Goal: Task Accomplishment & Management: Manage account settings

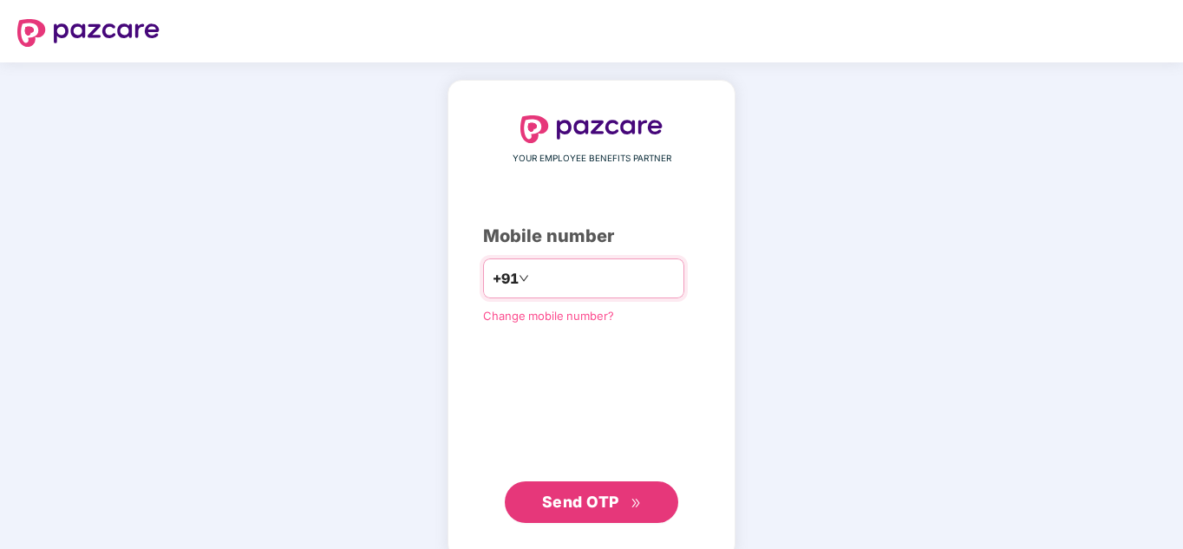
type input "**********"
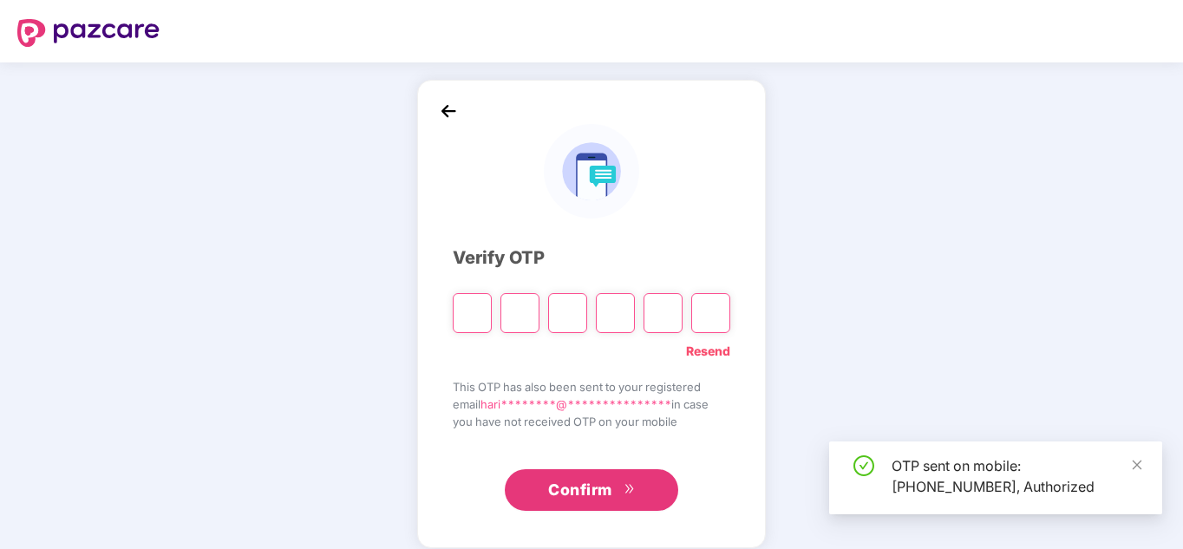
click at [475, 311] on input "Please enter verification code. Digit 1" at bounding box center [472, 313] width 39 height 40
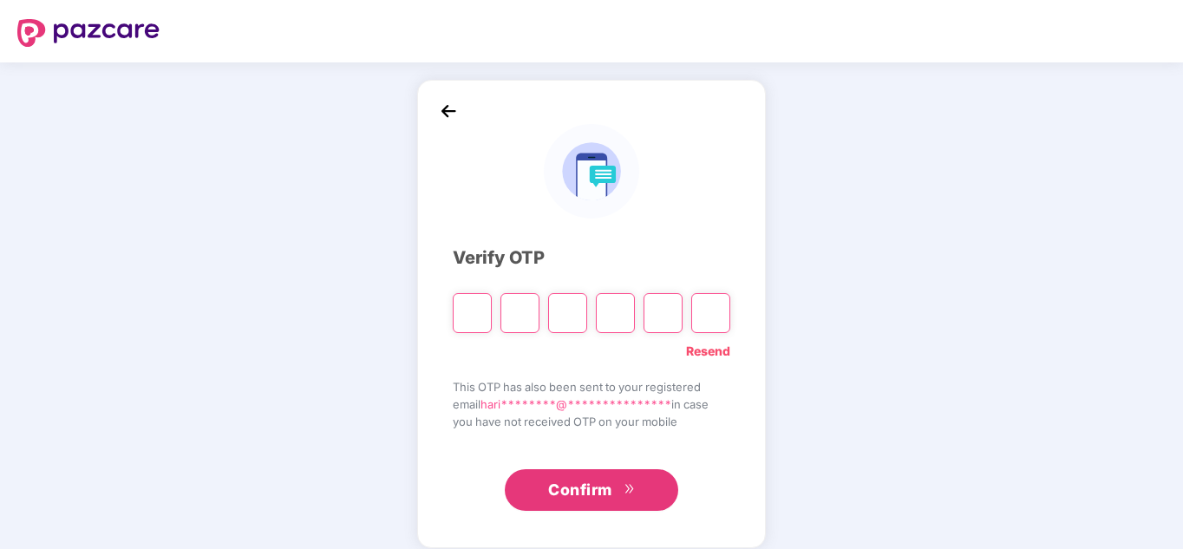
type input "*"
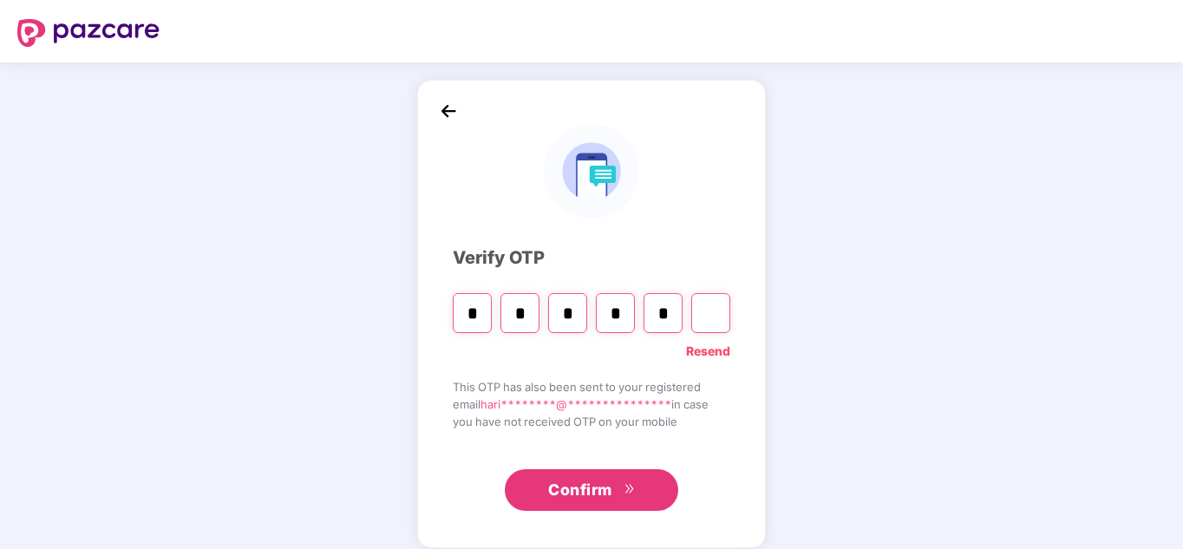
type input "*"
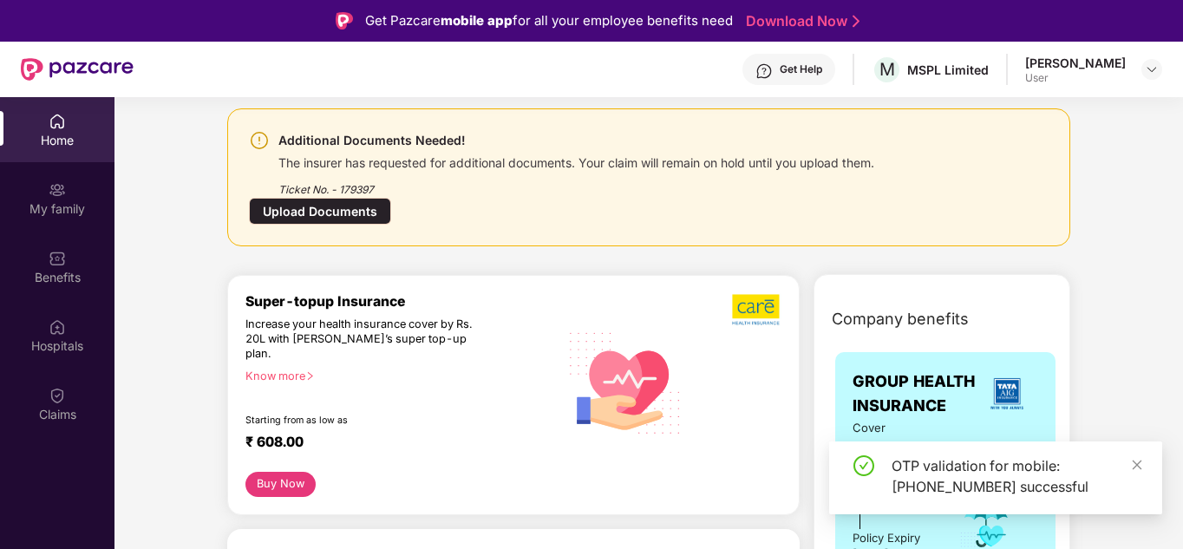
scroll to position [87, 0]
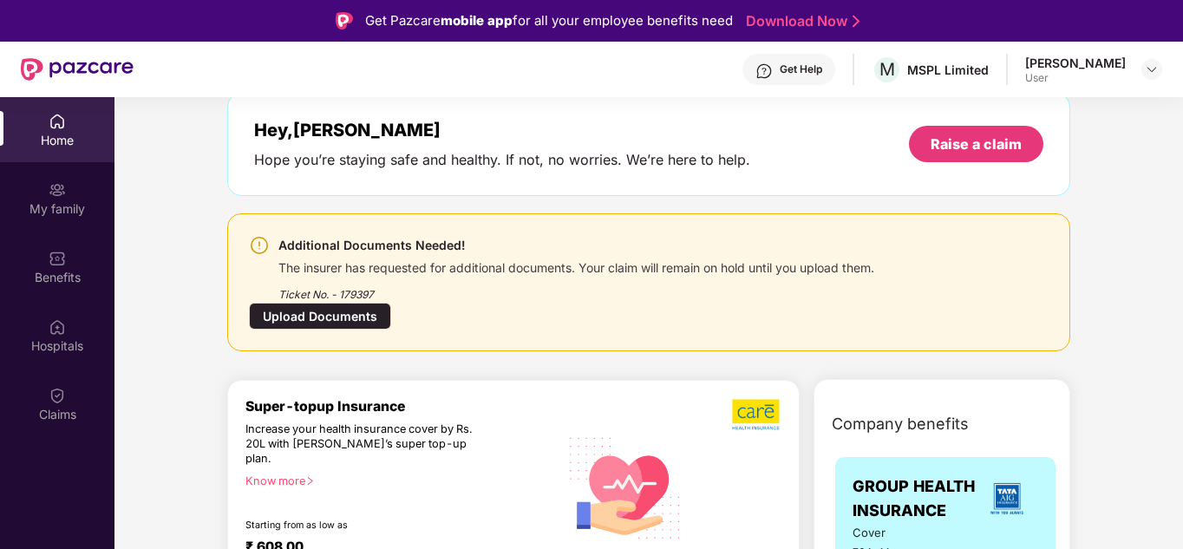
click at [434, 278] on div "Ticket No. - 179397" at bounding box center [576, 289] width 596 height 27
click at [254, 245] on img at bounding box center [259, 245] width 21 height 21
click at [71, 382] on div "Claims" at bounding box center [57, 403] width 114 height 65
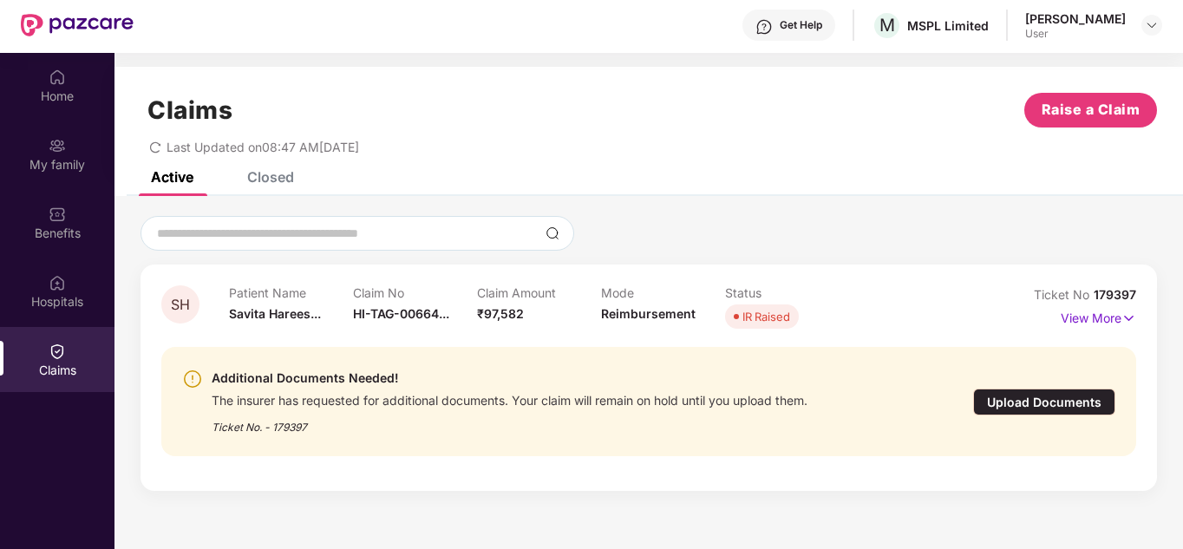
scroll to position [87, 0]
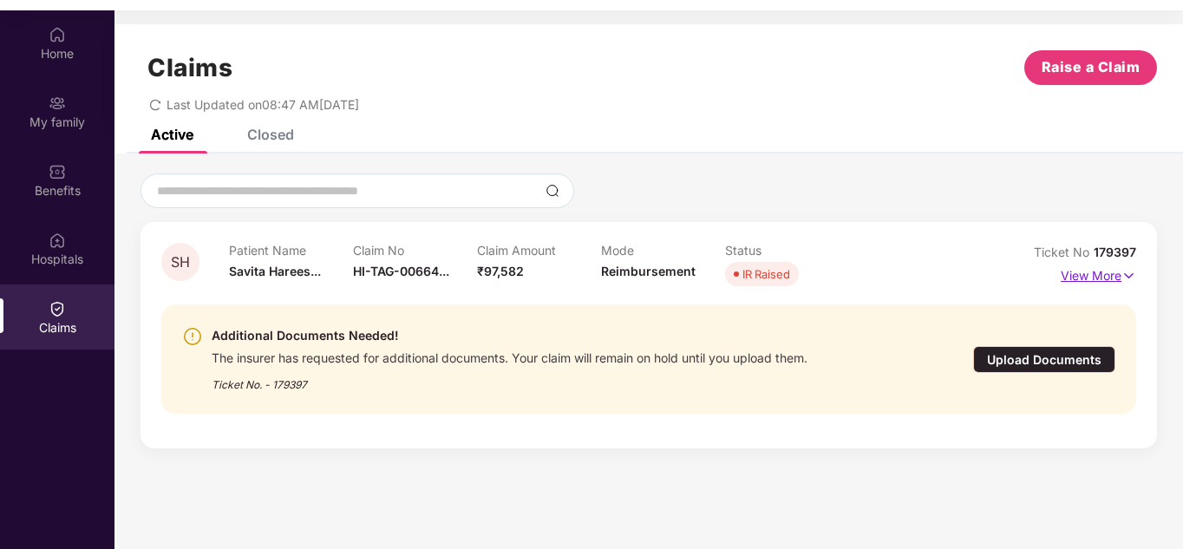
click at [1087, 274] on p "View More" at bounding box center [1098, 273] width 75 height 23
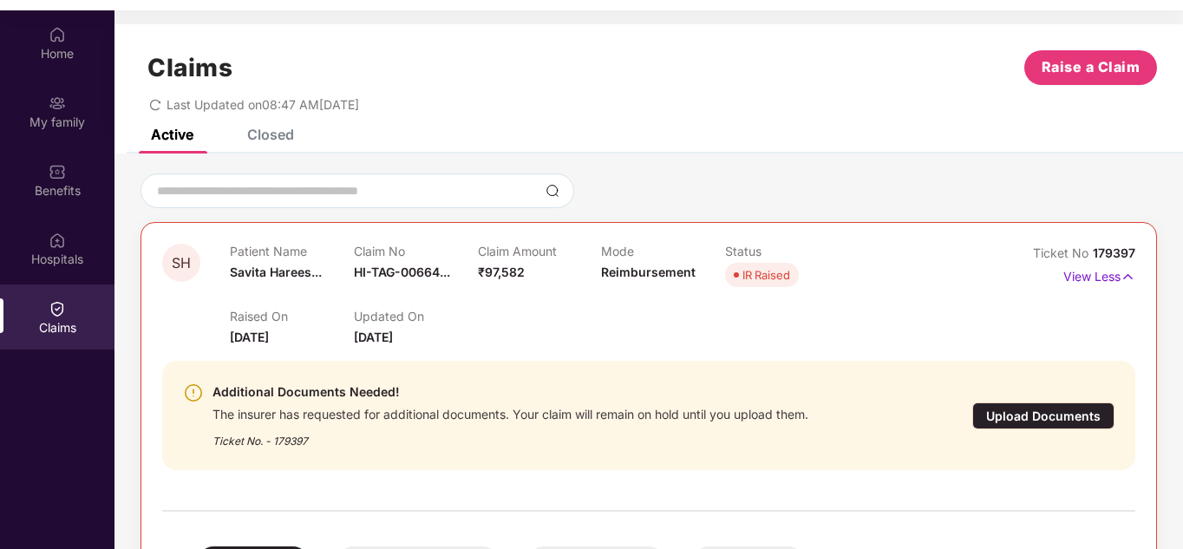
click at [287, 399] on div "Additional Documents Needed!" at bounding box center [510, 392] width 596 height 21
click at [207, 391] on div "Additional Documents Needed! The insurer has requested for additional documents…" at bounding box center [571, 416] width 776 height 68
click at [206, 389] on div "Additional Documents Needed! The insurer has requested for additional documents…" at bounding box center [571, 416] width 776 height 68
click at [271, 256] on p "Patient Name" at bounding box center [292, 251] width 124 height 15
click at [1027, 409] on div "Upload Documents" at bounding box center [1043, 415] width 142 height 27
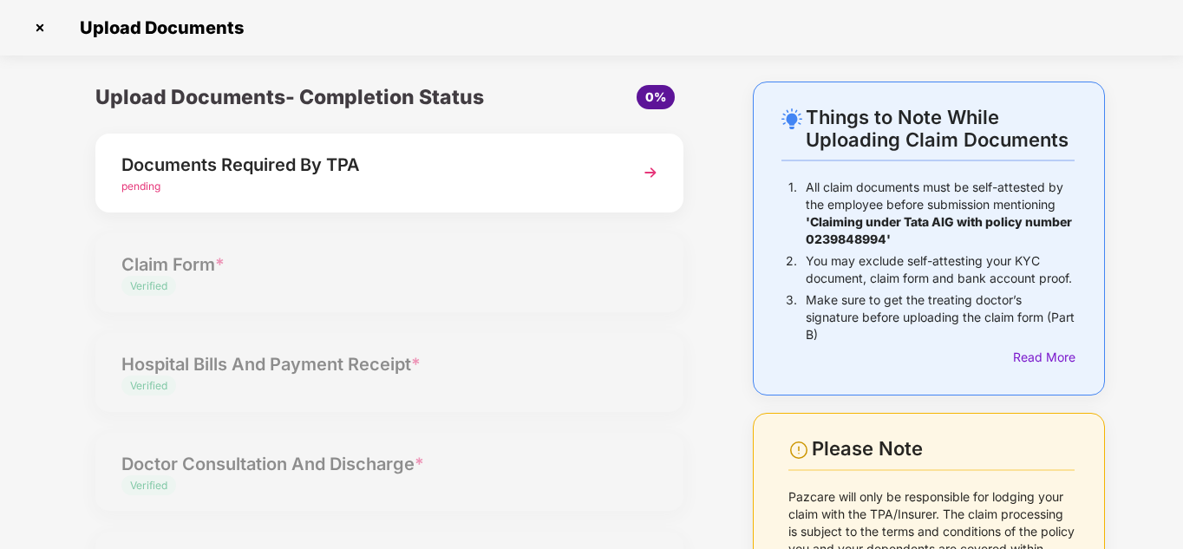
click at [40, 37] on img at bounding box center [40, 28] width 28 height 28
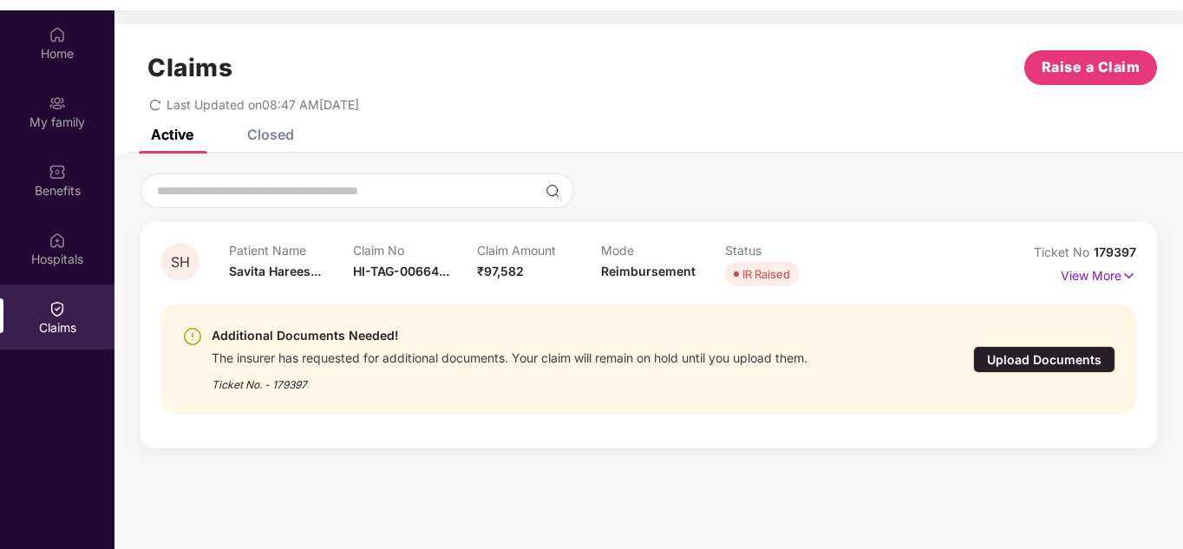
click at [791, 361] on div "The insurer has requested for additional documents. Your claim will remain on h…" at bounding box center [510, 356] width 596 height 20
click at [750, 356] on div "The insurer has requested for additional documents. Your claim will remain on h…" at bounding box center [510, 356] width 596 height 20
click at [251, 377] on div "Ticket No. - 179397" at bounding box center [510, 379] width 596 height 27
click at [1096, 284] on p "View More" at bounding box center [1098, 273] width 75 height 23
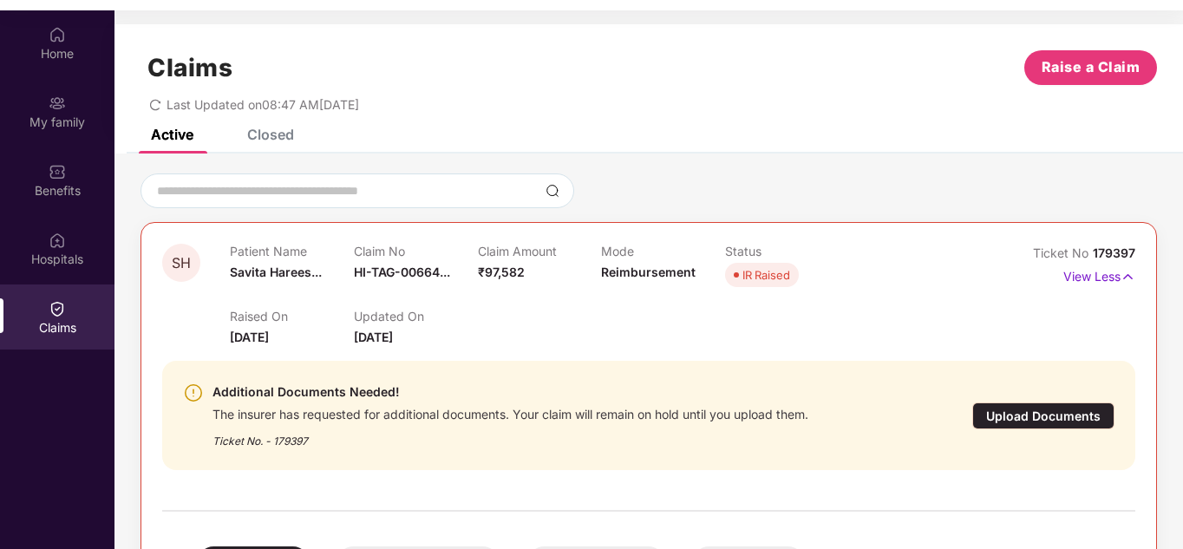
click at [1054, 418] on div "Upload Documents" at bounding box center [1043, 415] width 142 height 27
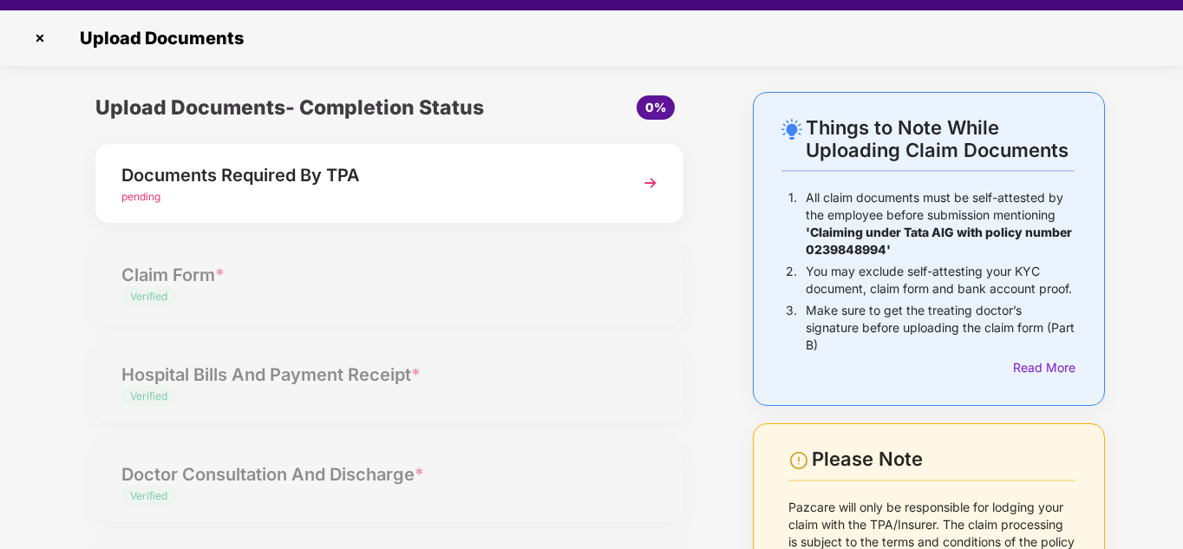
click at [169, 190] on div "pending" at bounding box center [366, 197] width 491 height 16
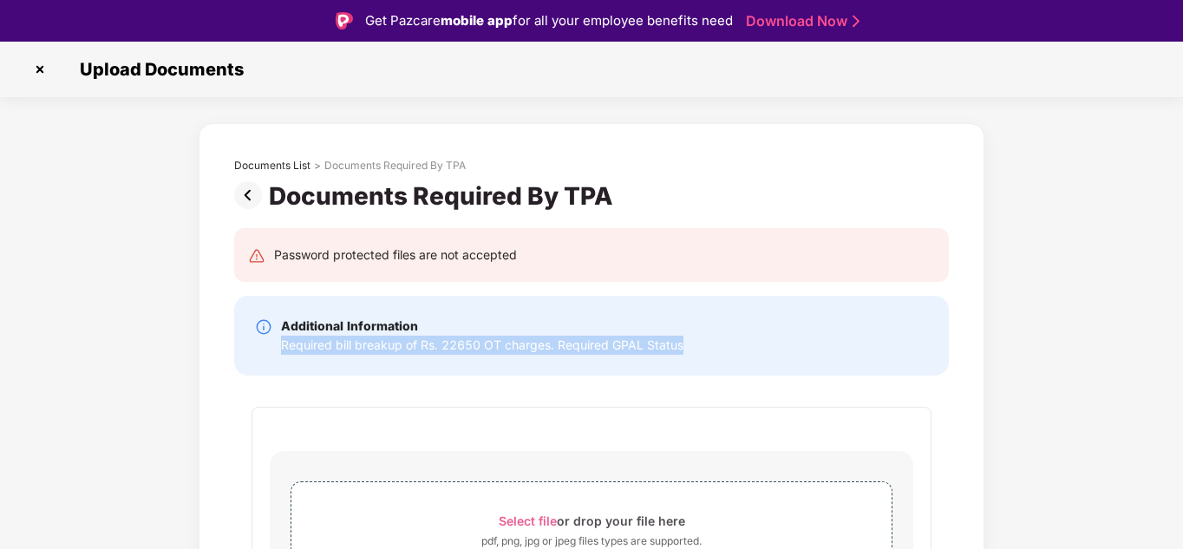
drag, startPoint x: 280, startPoint y: 345, endPoint x: 703, endPoint y: 343, distance: 423.2
click at [703, 343] on div "Additional Information Required bill breakup of Rs. 22650 OT charges. Required …" at bounding box center [591, 336] width 673 height 38
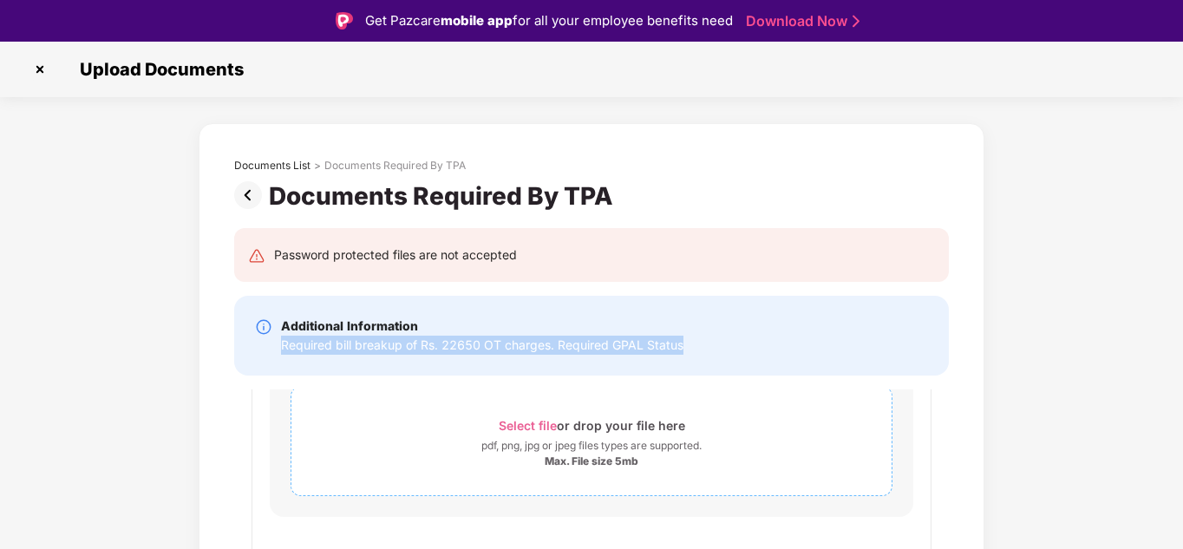
scroll to position [98, 0]
